Goal: Communication & Community: Answer question/provide support

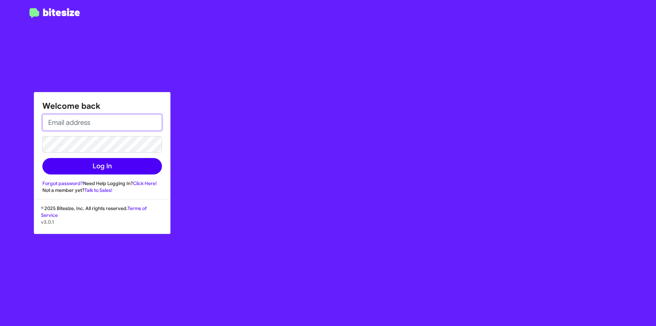
type input "[EMAIL_ADDRESS][DOMAIN_NAME]"
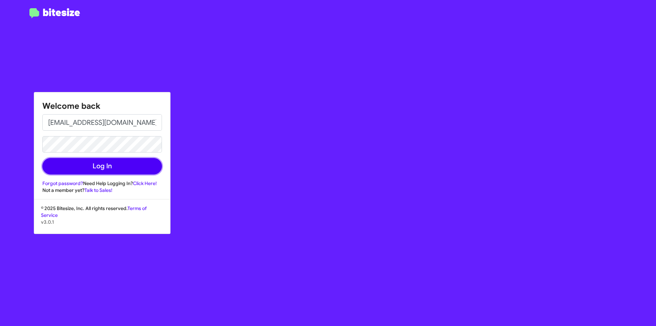
click at [122, 168] on button "Log In" at bounding box center [102, 166] width 120 height 16
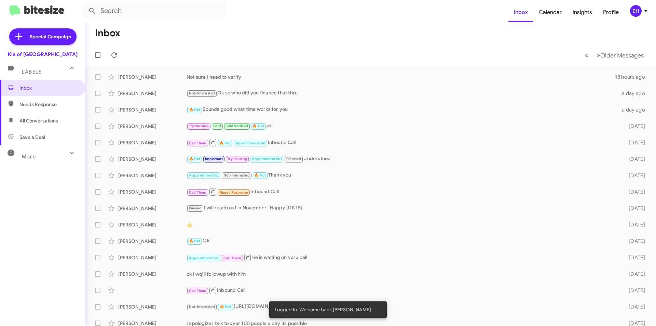
click at [30, 103] on span "Needs Response" at bounding box center [48, 104] width 58 height 7
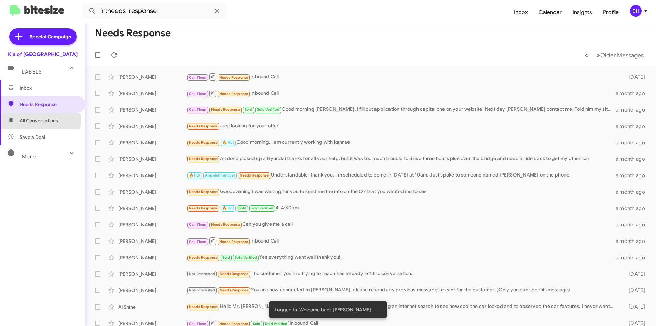
click at [37, 120] on span "All Conversations" at bounding box center [38, 120] width 39 height 7
type input "in:all-conversations"
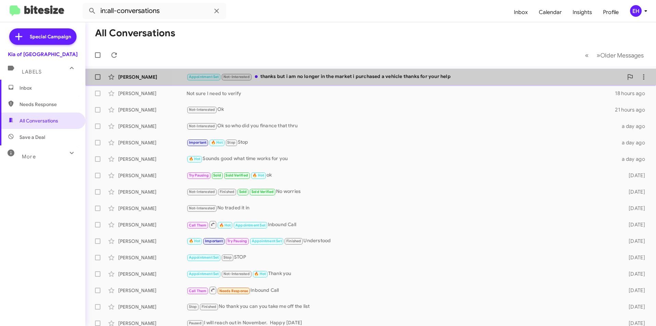
click at [431, 83] on div "[PERSON_NAME] Appointment Set Not-Interested thanks but i am no longer in the m…" at bounding box center [371, 77] width 560 height 14
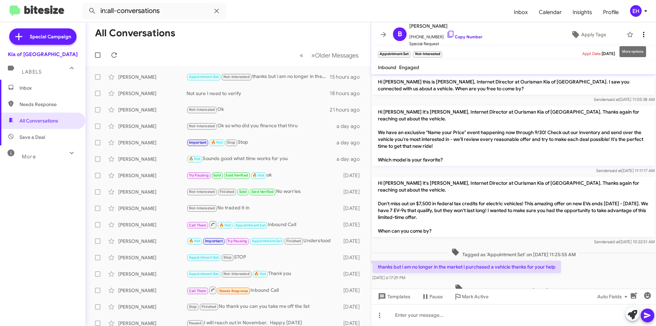
click at [641, 35] on icon at bounding box center [644, 34] width 8 height 8
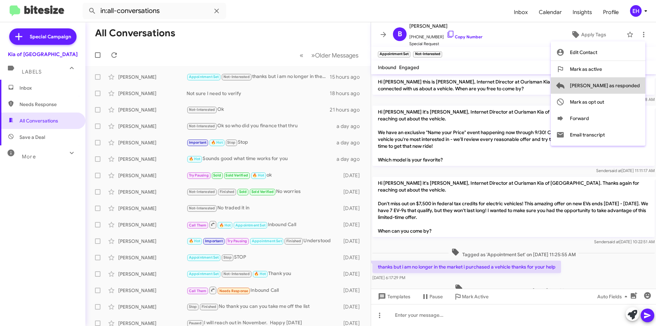
click at [633, 87] on span "[PERSON_NAME] as responded" at bounding box center [605, 85] width 70 height 16
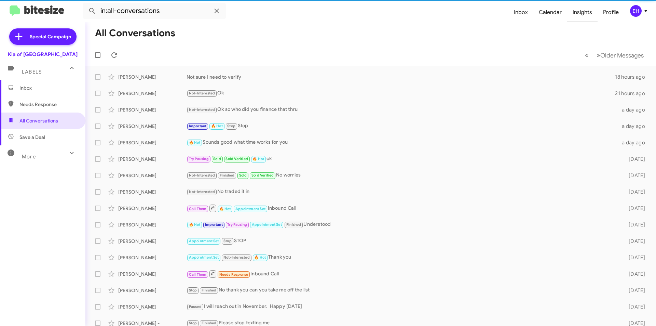
click at [590, 17] on span "Insights" at bounding box center [582, 12] width 30 height 20
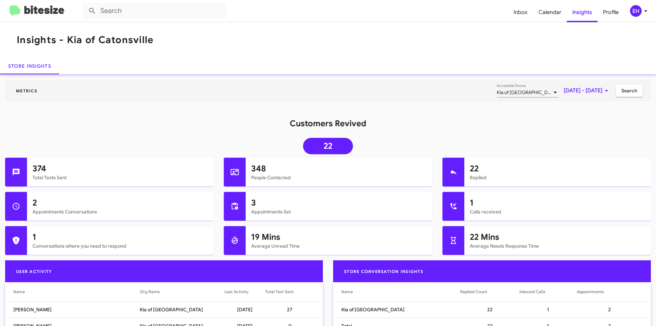
click at [32, 9] on img at bounding box center [37, 10] width 55 height 11
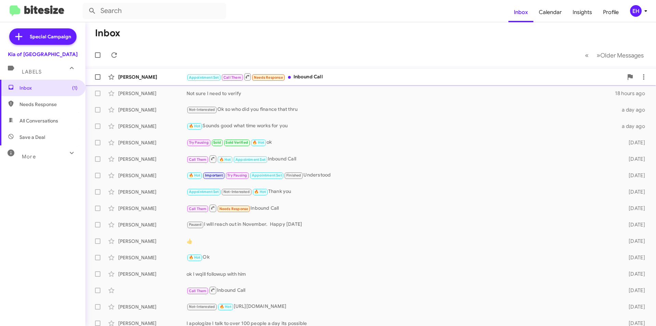
click at [324, 79] on div "Appointment Set Call Them Needs Response Inbound Call" at bounding box center [405, 76] width 437 height 9
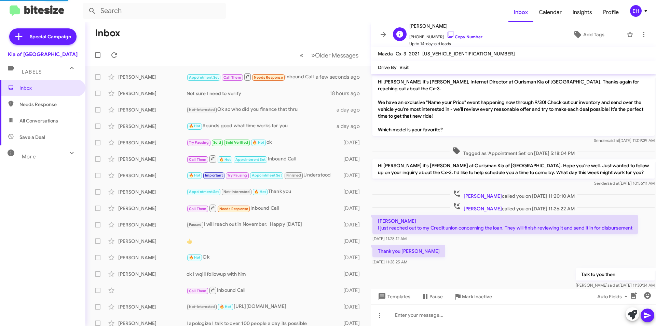
scroll to position [237, 0]
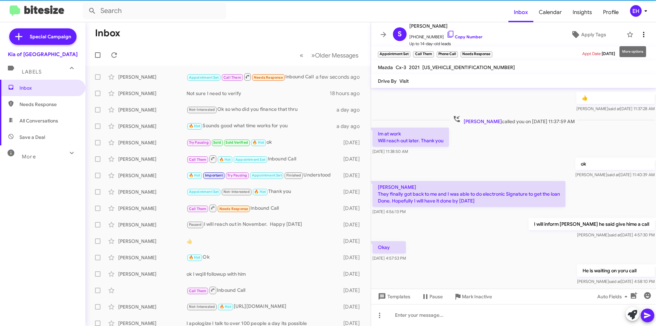
click at [640, 37] on icon at bounding box center [644, 34] width 8 height 8
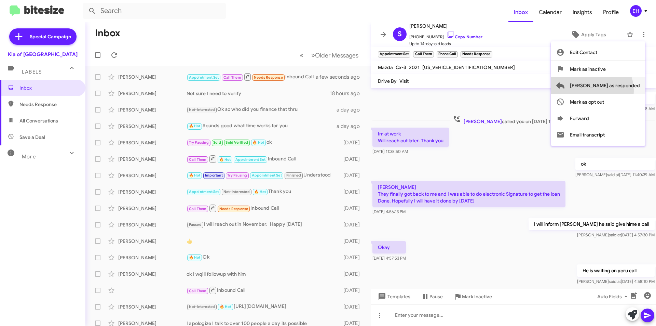
click at [619, 91] on span "[PERSON_NAME] as responded" at bounding box center [605, 85] width 70 height 16
